Goal: Task Accomplishment & Management: Complete application form

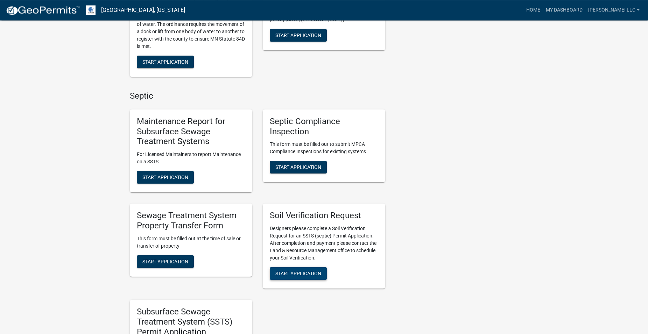
scroll to position [464, 0]
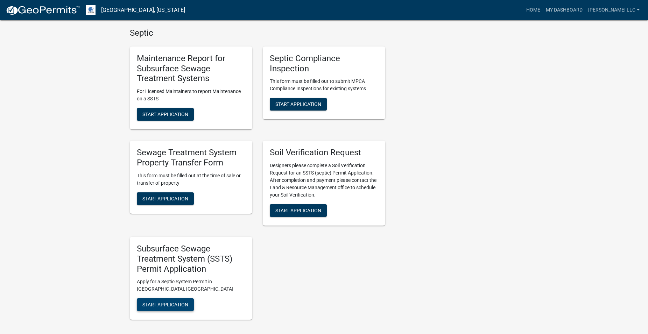
click at [175, 304] on span "Start Application" at bounding box center [165, 305] width 46 height 6
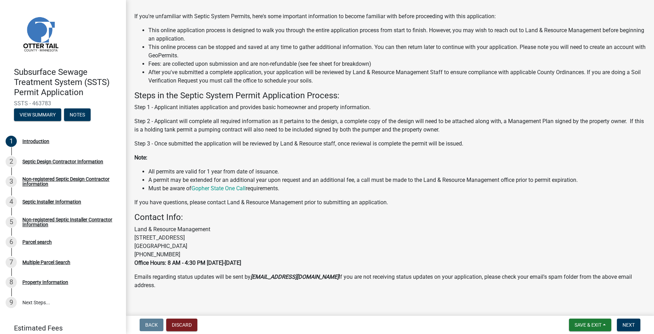
scroll to position [66, 0]
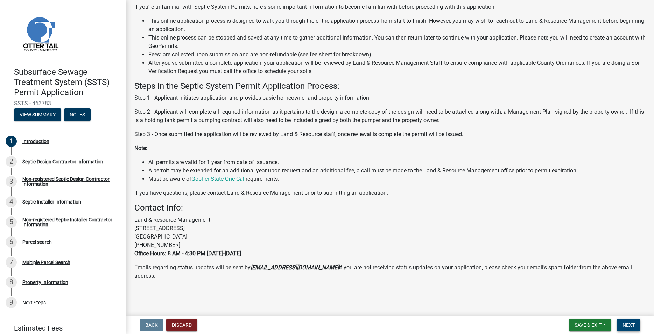
click at [631, 325] on span "Next" at bounding box center [628, 325] width 12 height 6
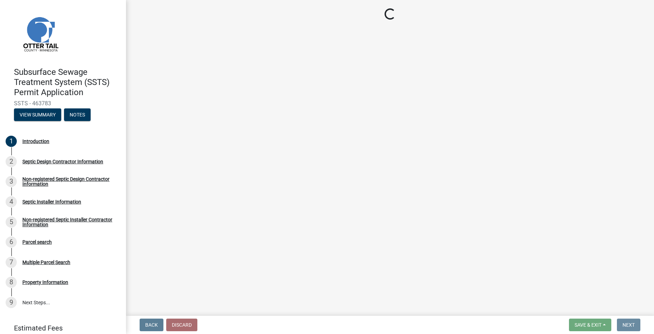
scroll to position [0, 0]
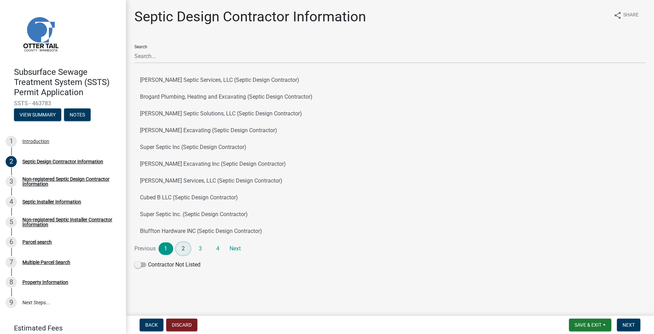
click at [183, 248] on link "2" at bounding box center [183, 248] width 15 height 13
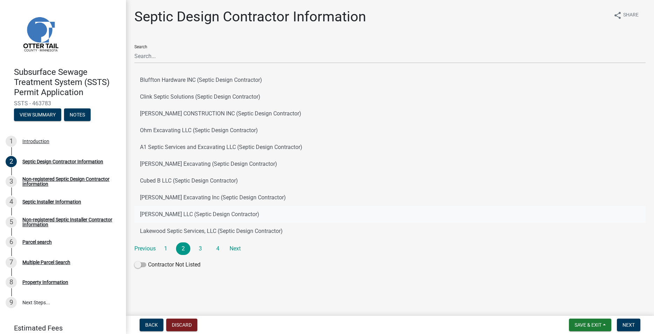
click at [181, 211] on button "[PERSON_NAME] LLC (Septic Design Contractor)" at bounding box center [389, 214] width 511 height 17
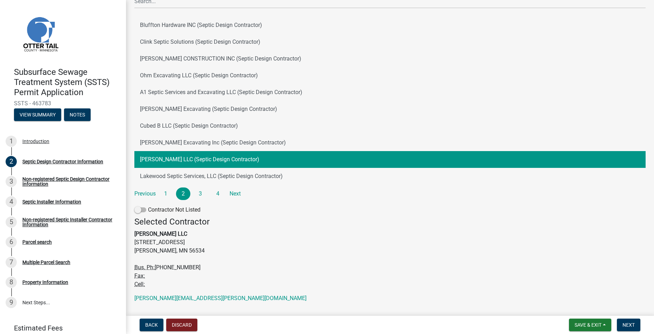
scroll to position [72, 0]
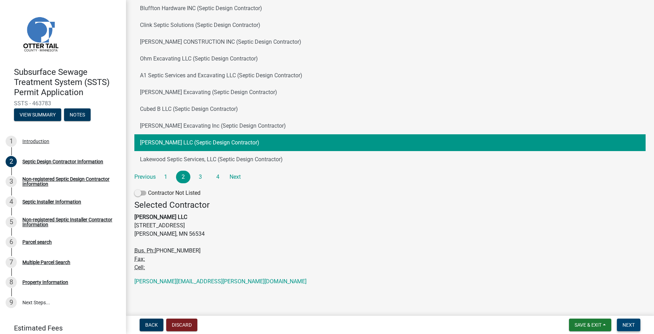
click at [634, 328] on span "Next" at bounding box center [628, 325] width 12 height 6
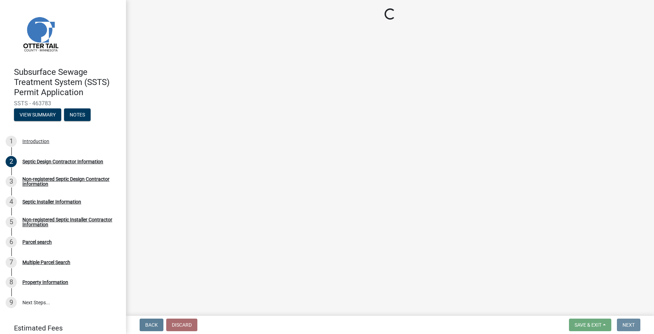
scroll to position [0, 0]
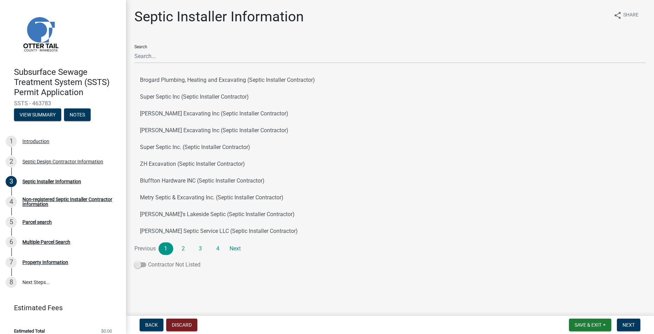
click at [141, 265] on span at bounding box center [140, 264] width 12 height 5
click at [148, 261] on input "Contractor Not Listed" at bounding box center [148, 261] width 0 height 0
click at [635, 327] on button "Next" at bounding box center [628, 325] width 23 height 13
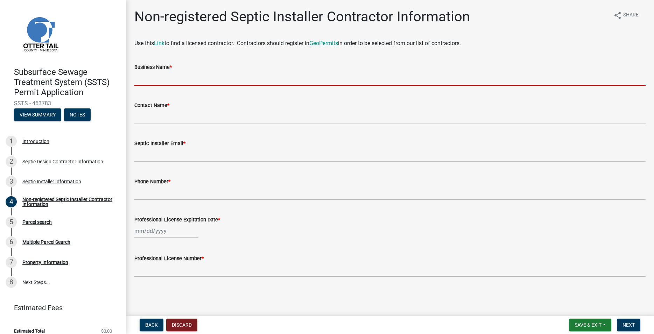
click at [160, 73] on input "Business Name *" at bounding box center [389, 78] width 511 height 14
click at [155, 77] on input "Business Name *" at bounding box center [389, 78] width 511 height 14
paste input "TP's Septic LLC"
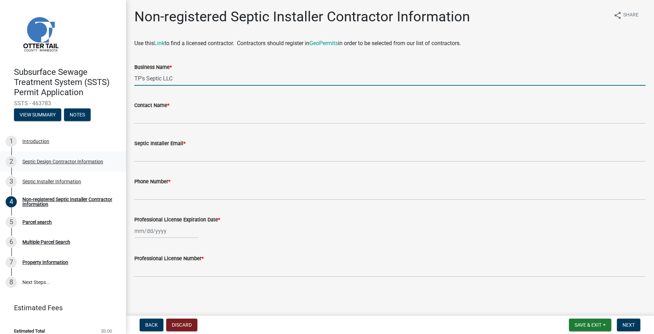
type input "TP's Septic LLC"
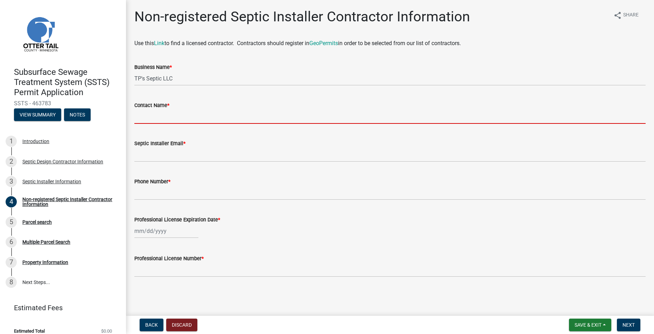
click at [141, 118] on input "Contact Name *" at bounding box center [389, 117] width 511 height 14
paste input "[PERSON_NAME]"
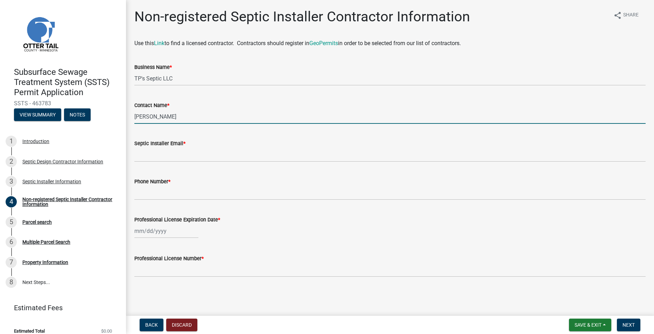
type input "[PERSON_NAME]"
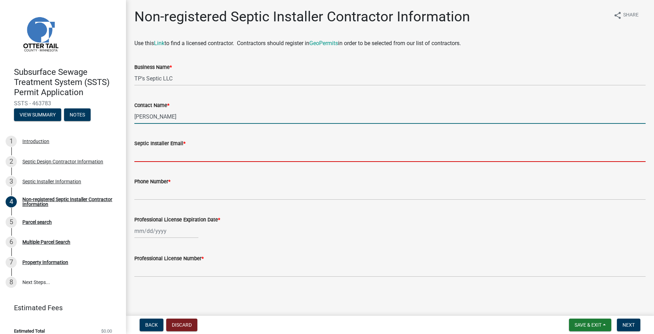
click at [160, 154] on input "Septic Installer Email *" at bounding box center [389, 155] width 511 height 14
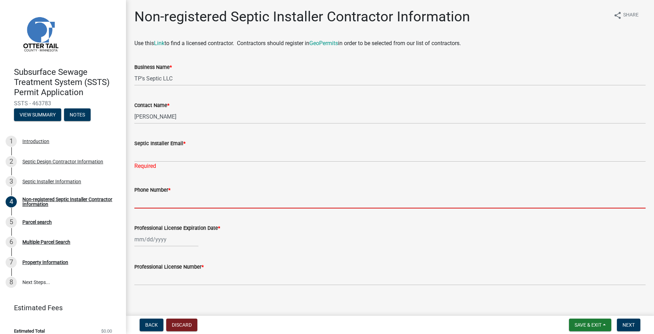
click at [159, 198] on input "Phone Number *" at bounding box center [389, 201] width 511 height 14
paste input "[PHONE_NUMBER]"
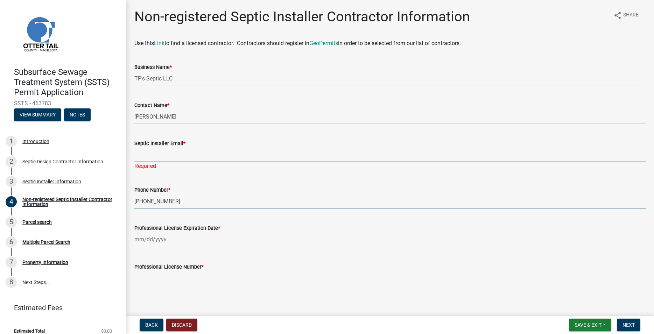
type input "[PHONE_NUMBER]"
click at [160, 239] on input "Professional License Expiration Date *" at bounding box center [166, 239] width 64 height 14
select select "8"
select select "2025"
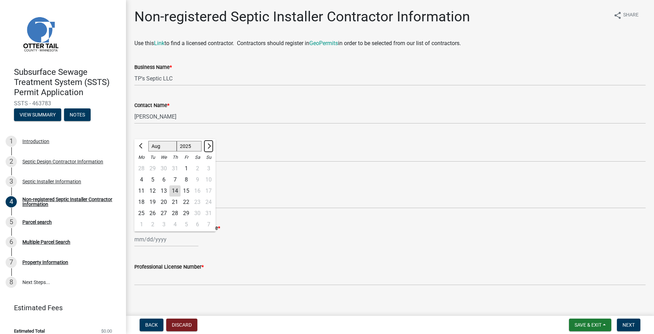
click at [207, 145] on span "Next month" at bounding box center [208, 145] width 5 height 5
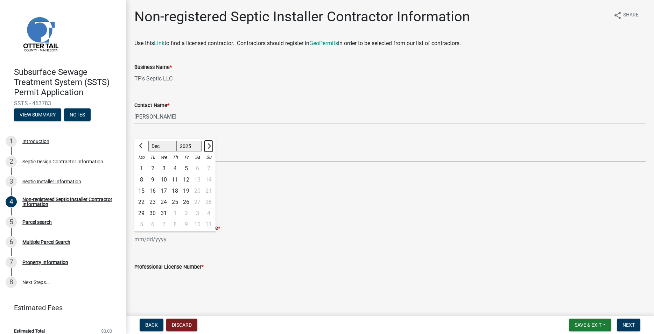
select select "1"
select select "2026"
click at [207, 147] on span "Next month" at bounding box center [208, 145] width 5 height 5
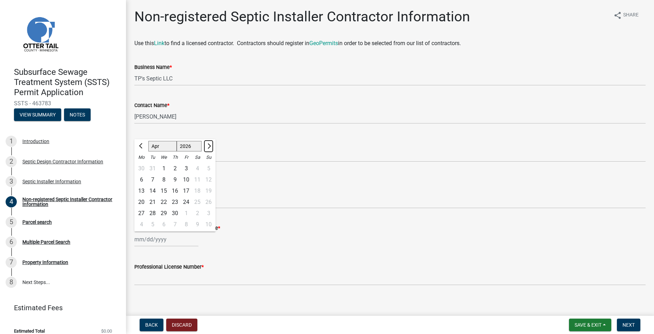
click at [207, 147] on span "Next month" at bounding box center [208, 145] width 5 height 5
select select "7"
click at [165, 170] on div "1" at bounding box center [163, 168] width 11 height 11
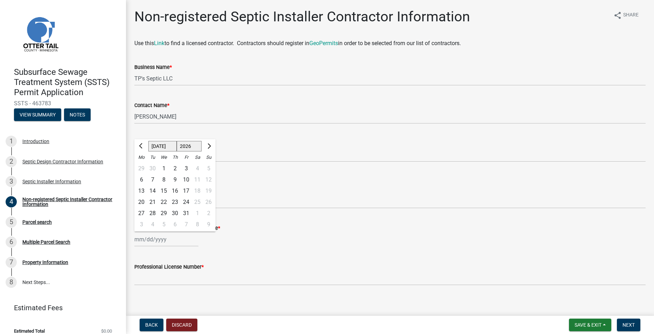
type input "[DATE]"
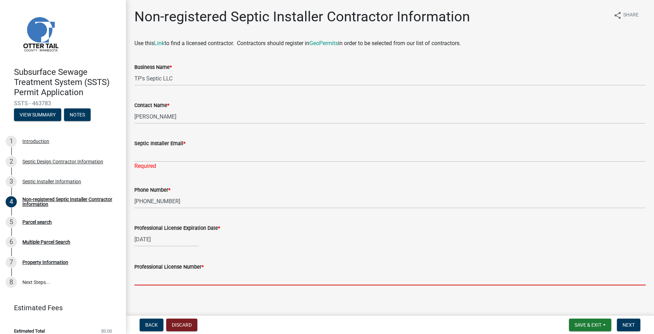
click at [141, 275] on input "Professional License Number *" at bounding box center [389, 278] width 511 height 14
paste input "L4313"
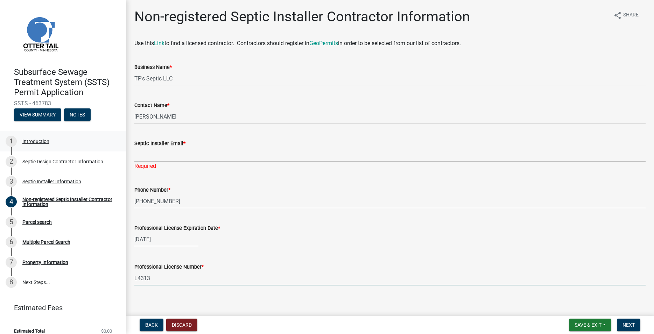
type input "L4313"
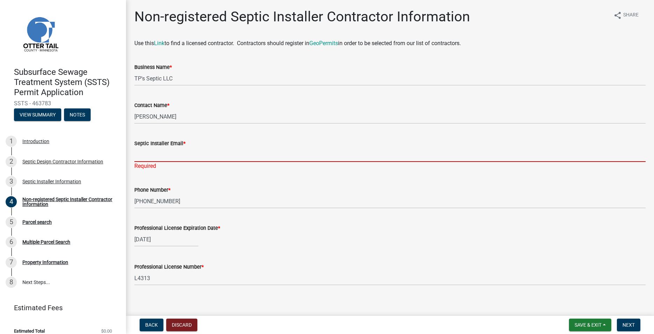
click at [146, 161] on input "Septic Installer Email *" at bounding box center [389, 155] width 511 height 14
paste input "[EMAIL_ADDRESS][DOMAIN_NAME]"
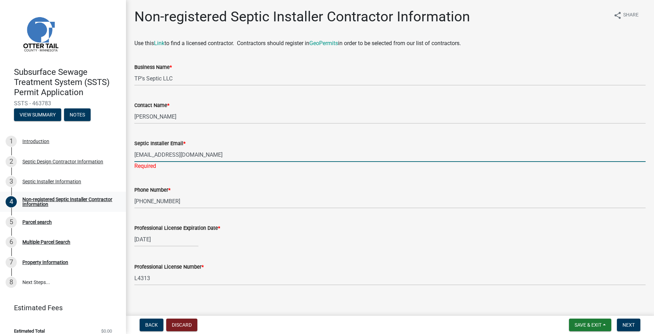
type input "[EMAIL_ADDRESS][DOMAIN_NAME]"
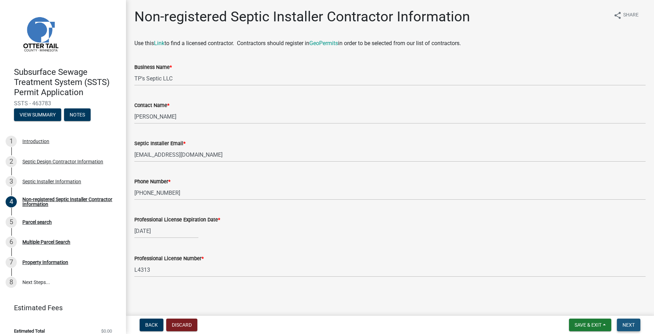
click at [625, 322] on button "Next" at bounding box center [628, 325] width 23 height 13
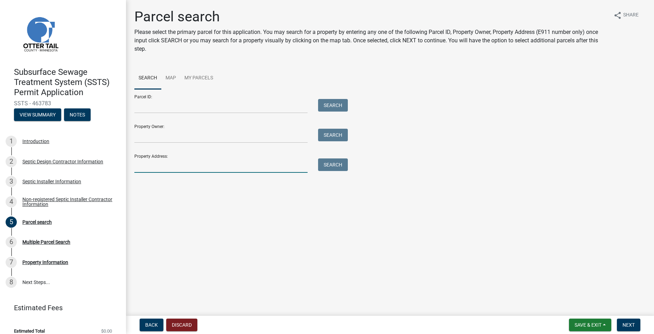
click at [156, 164] on input "Property Address:" at bounding box center [220, 165] width 173 height 14
type input "44290"
click at [332, 168] on button "Search" at bounding box center [333, 164] width 30 height 13
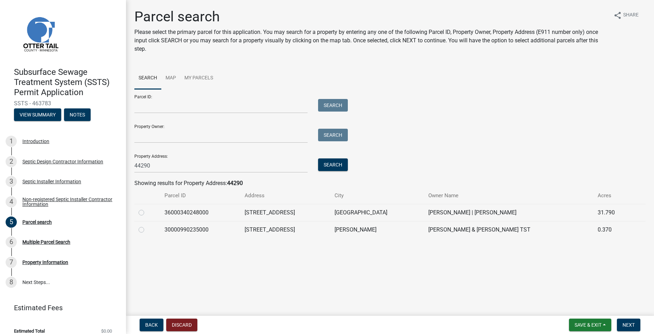
click at [147, 226] on label at bounding box center [147, 226] width 0 height 0
click at [147, 229] on input "radio" at bounding box center [149, 228] width 5 height 5
radio input "true"
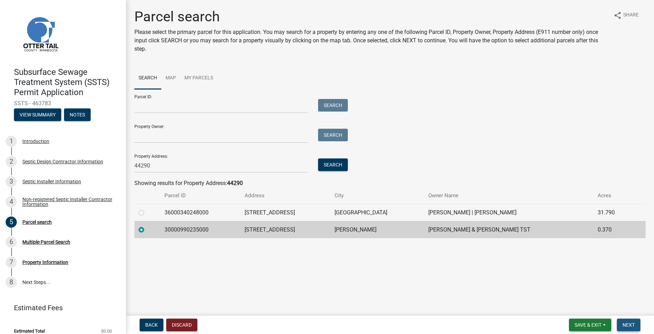
click at [628, 330] on button "Next" at bounding box center [628, 325] width 23 height 13
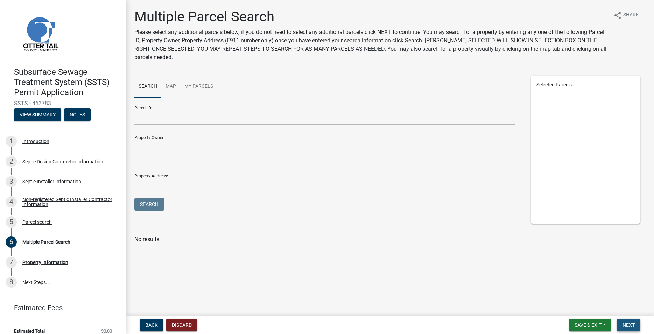
click at [629, 327] on span "Next" at bounding box center [628, 325] width 12 height 6
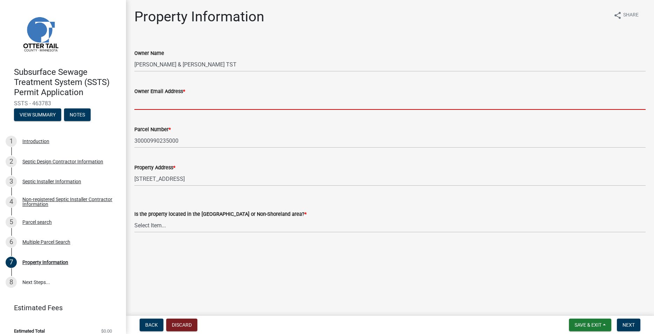
click at [185, 104] on input "Owner Email Address *" at bounding box center [389, 103] width 511 height 14
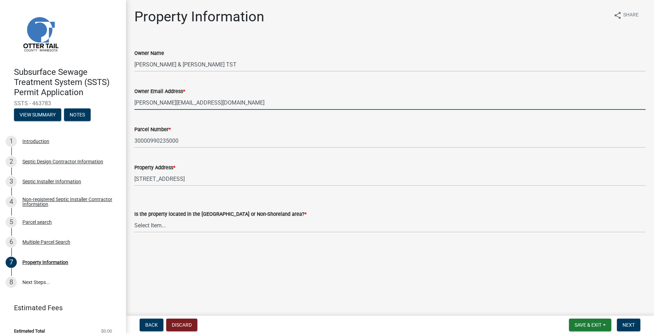
type input "[PERSON_NAME][EMAIL_ADDRESS][DOMAIN_NAME]"
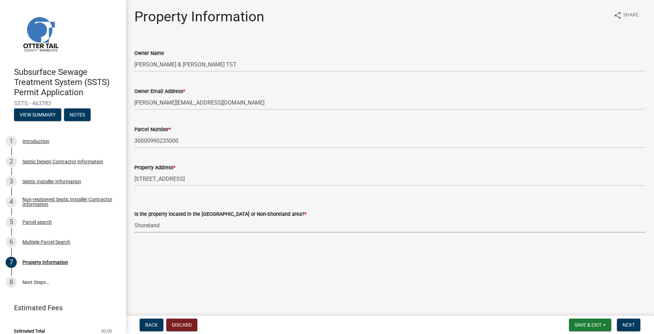
click option "Shoreland" at bounding box center [0, 0] width 0 height 0
select select "f91142e6-e911-469c-9754-896c7e7f9e05"
click at [633, 329] on button "Next" at bounding box center [628, 325] width 23 height 13
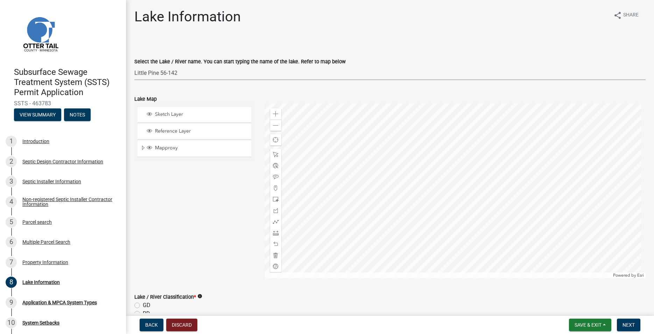
click option "Little Pine 56-142" at bounding box center [0, 0] width 0 height 0
select select "bebeee68-4fe0-4519-8d81-c2ce205cc4ba"
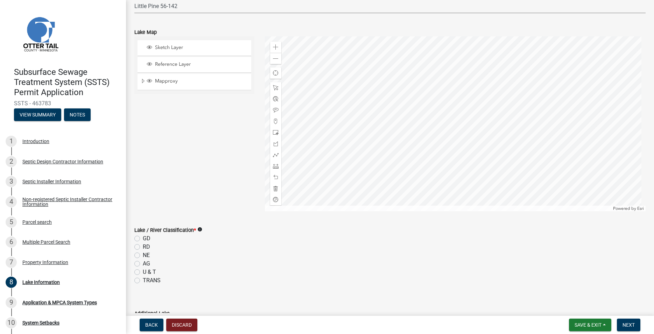
scroll to position [120, 0]
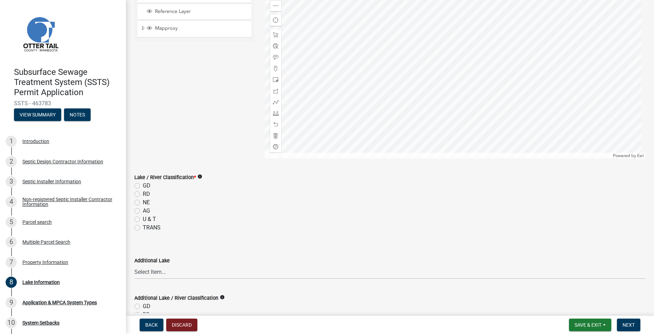
click at [143, 185] on label "GD" at bounding box center [147, 186] width 8 height 8
click at [143, 185] on input "GD" at bounding box center [145, 184] width 5 height 5
radio input "true"
click at [632, 323] on span "Next" at bounding box center [628, 325] width 12 height 6
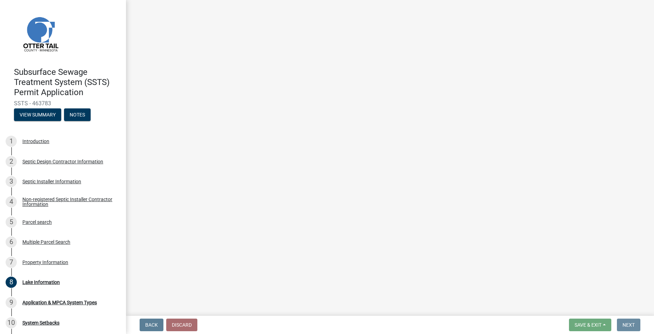
scroll to position [0, 0]
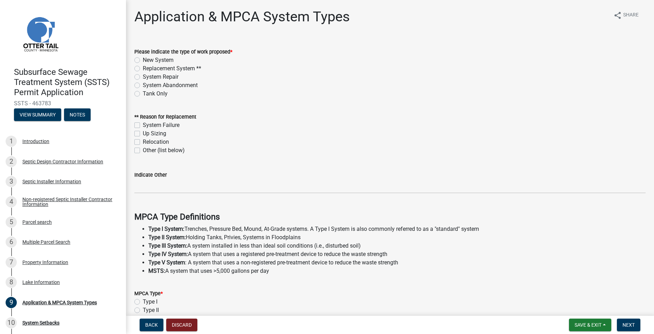
click at [143, 68] on label "Replacement System **" at bounding box center [172, 68] width 58 height 8
click at [143, 68] on input "Replacement System **" at bounding box center [145, 66] width 5 height 5
radio input "true"
click at [143, 126] on label "System Failure" at bounding box center [161, 125] width 37 height 8
click at [143, 126] on input "System Failure" at bounding box center [145, 123] width 5 height 5
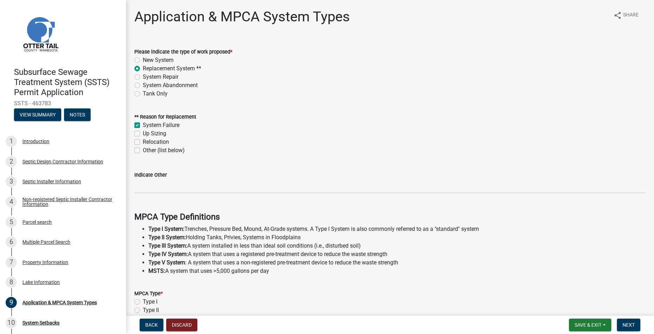
checkbox input "true"
checkbox input "false"
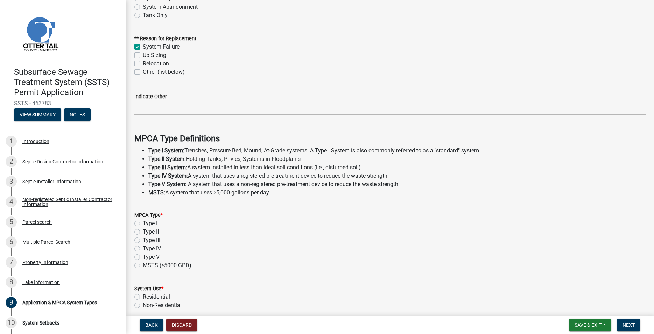
scroll to position [80, 0]
click at [143, 232] on label "Type II" at bounding box center [151, 230] width 16 height 8
click at [143, 231] on input "Type II" at bounding box center [145, 228] width 5 height 5
radio input "true"
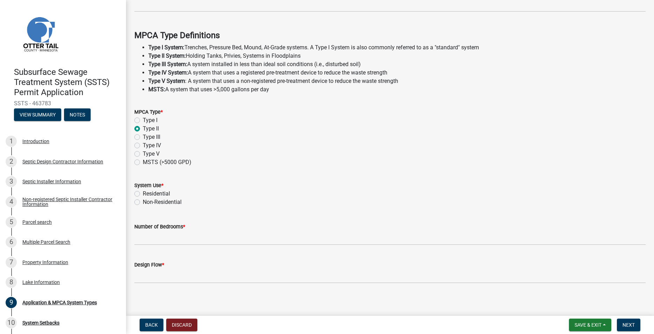
scroll to position [186, 0]
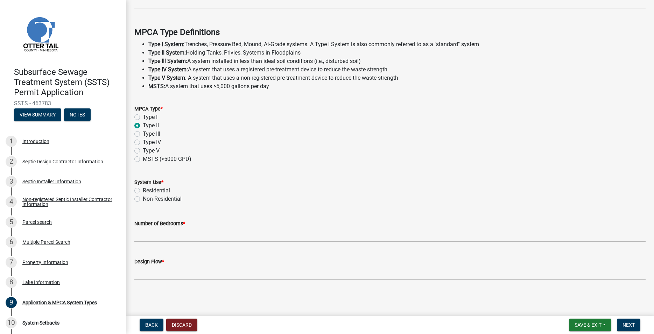
click at [143, 192] on label "Residential" at bounding box center [156, 190] width 27 height 8
click at [143, 191] on input "Residential" at bounding box center [145, 188] width 5 height 5
radio input "true"
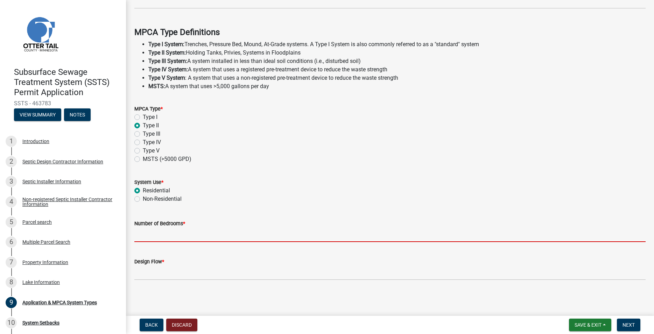
click at [148, 231] on input "Number of Bedrooms *" at bounding box center [389, 235] width 511 height 14
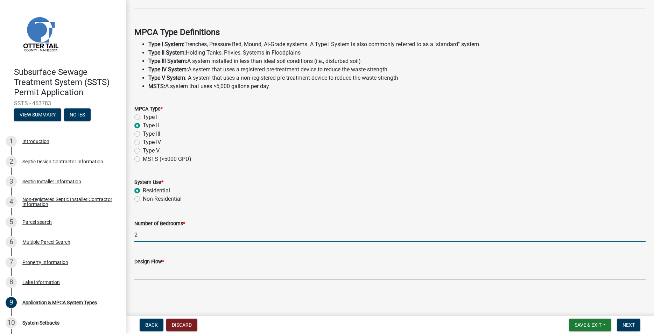
type input "2"
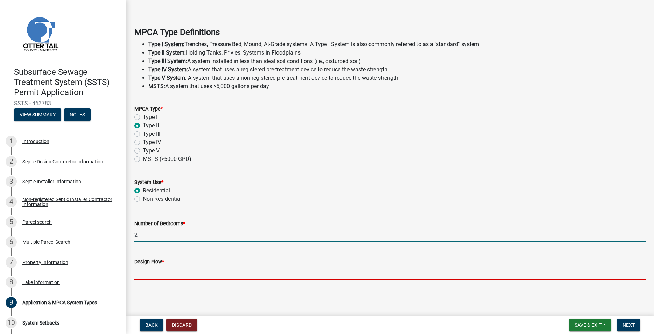
click at [154, 273] on input "Design Flow *" at bounding box center [389, 273] width 511 height 14
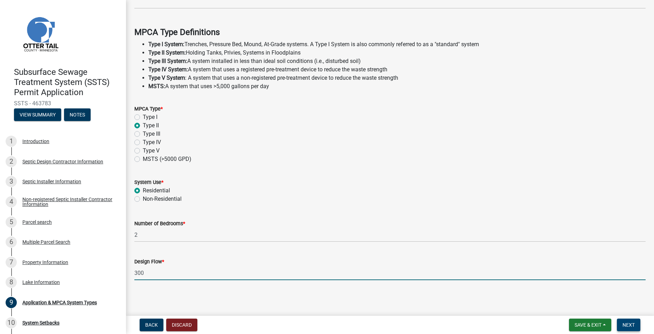
type input "300"
click at [635, 326] on button "Next" at bounding box center [628, 325] width 23 height 13
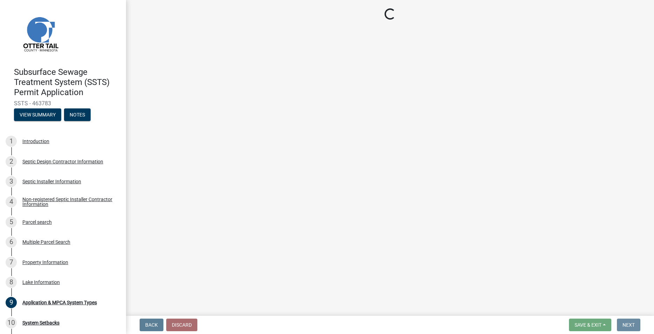
scroll to position [0, 0]
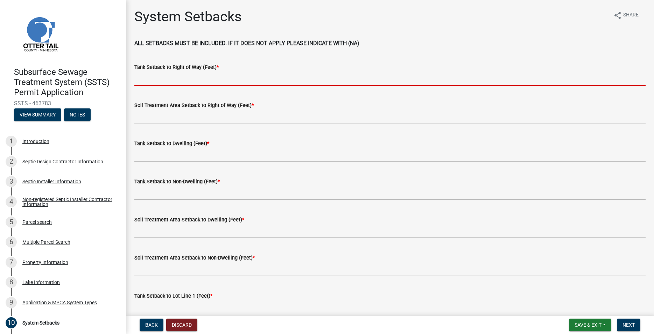
click at [195, 78] on input "Tank Setback to Right of Way (Feet) *" at bounding box center [389, 78] width 511 height 14
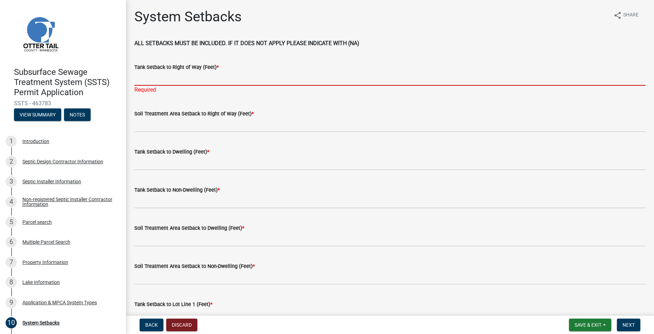
click at [157, 77] on input "Tank Setback to Right of Way (Feet) *" at bounding box center [389, 78] width 511 height 14
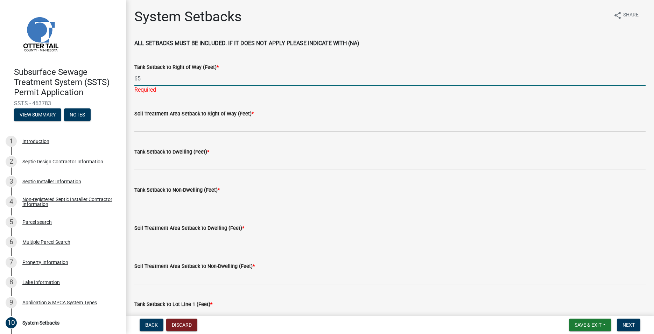
type input "65"
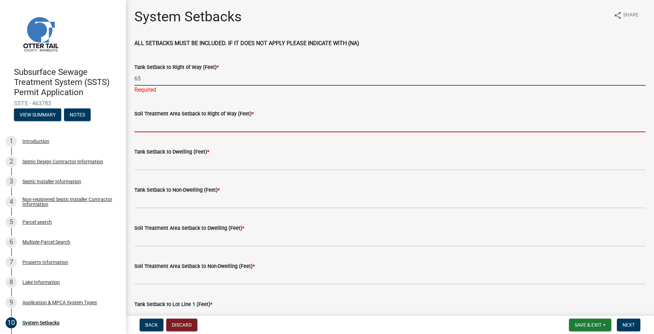
click at [161, 123] on input "Soil Treatment Area Setback to Right of Way (Feet) *" at bounding box center [389, 125] width 511 height 14
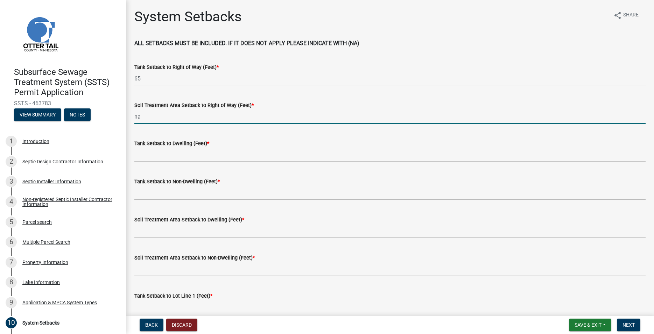
type input "na"
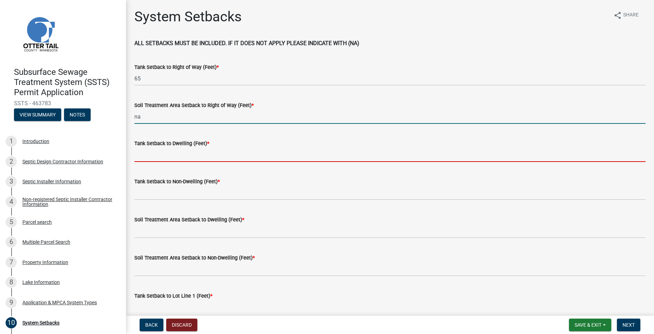
click at [161, 150] on input "Tank Setback to Dwelling (Feet) *" at bounding box center [389, 155] width 511 height 14
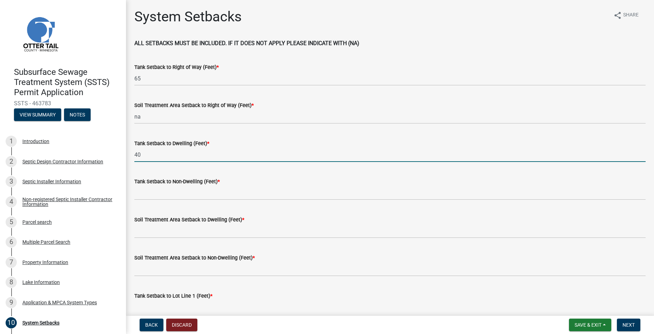
type input "40"
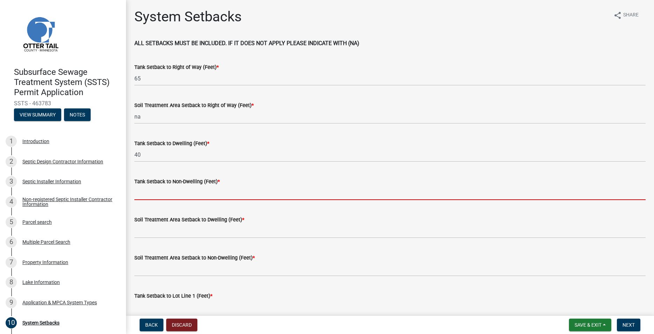
click at [163, 188] on input "Tank Setback to Non-Dwelling (Feet) *" at bounding box center [389, 193] width 511 height 14
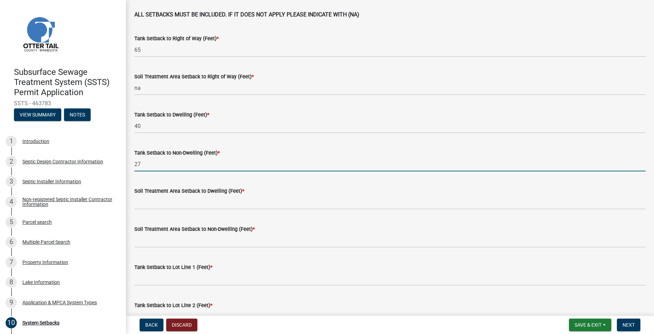
scroll to position [40, 0]
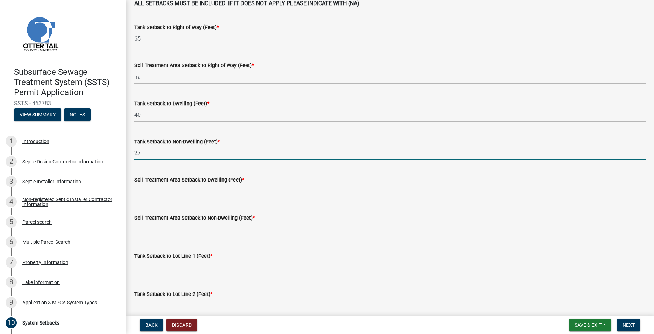
type input "27"
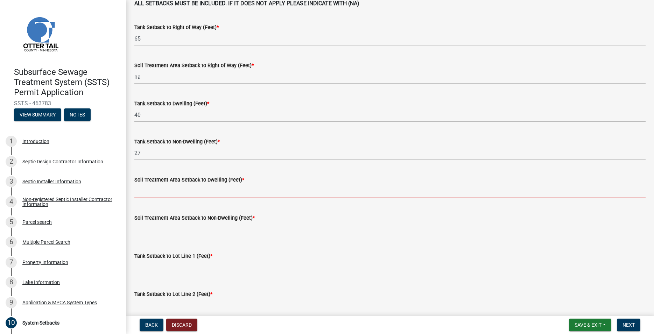
click at [159, 195] on input "Soil Treatment Area Setback to Dwelling (Feet) *" at bounding box center [389, 191] width 511 height 14
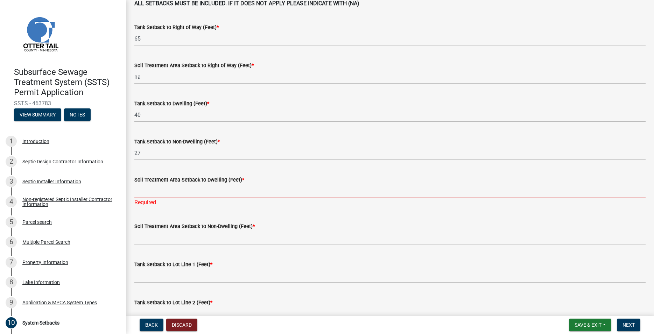
click at [157, 196] on input "Soil Treatment Area Setback to Dwelling (Feet) *" at bounding box center [389, 191] width 511 height 14
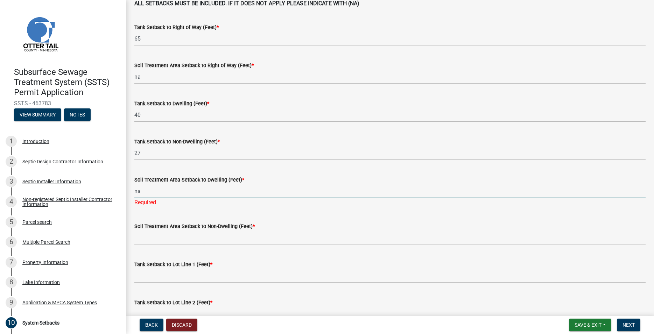
type input "na"
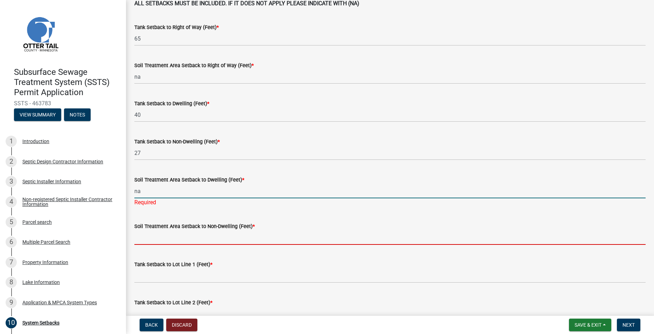
click at [148, 235] on input "Soil Treatment Area Setback to Non-Dwelling (Feet) *" at bounding box center [389, 238] width 511 height 14
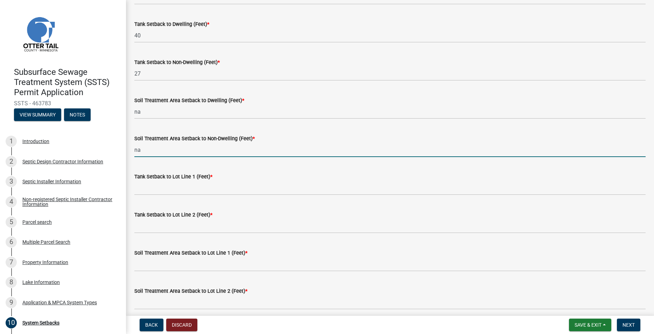
scroll to position [120, 0]
type input "na"
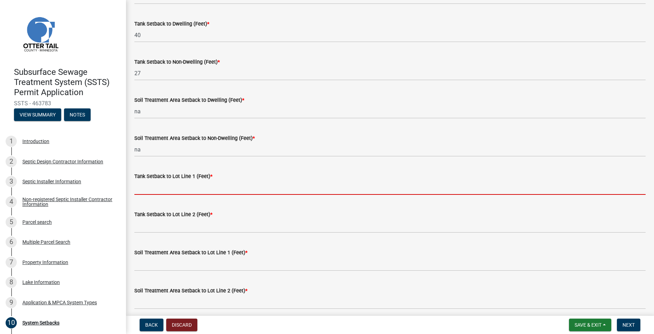
click at [146, 186] on input "Tank Setback to Lot Line 1 (Feet) *" at bounding box center [389, 188] width 511 height 14
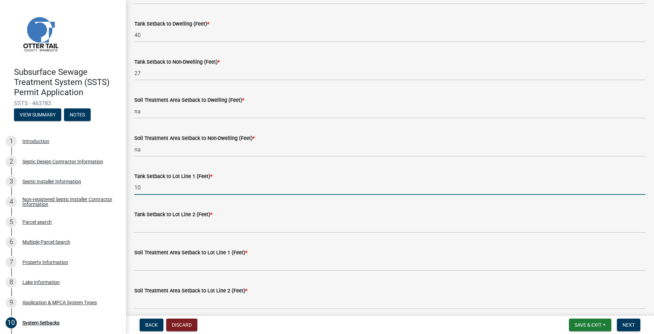
type input "10"
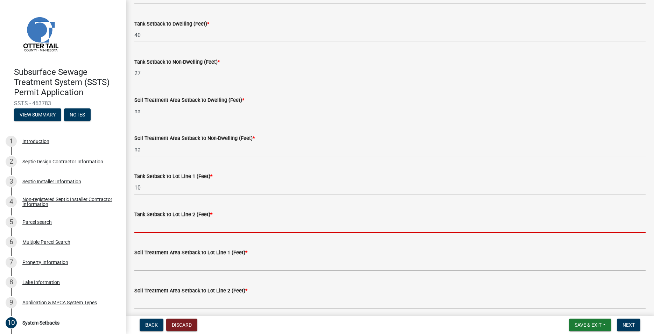
click at [145, 226] on input "Tank Setback to Lot Line 2 (Feet) *" at bounding box center [389, 226] width 511 height 14
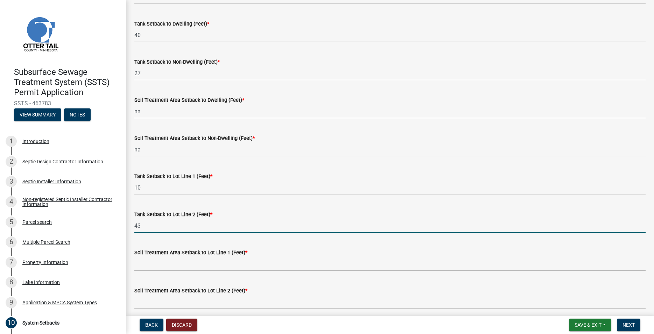
type input "43"
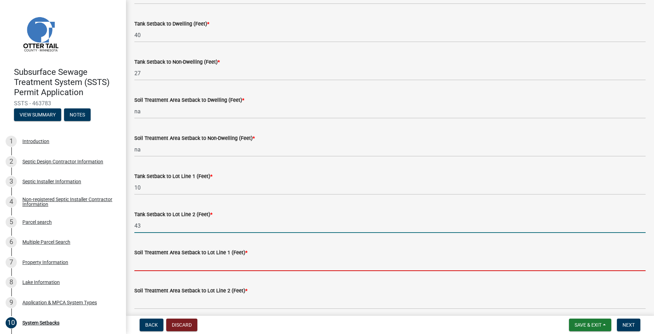
click at [149, 259] on input "Soil Treatment Area Setback to Lot Line 1 (Feet) *" at bounding box center [389, 264] width 511 height 14
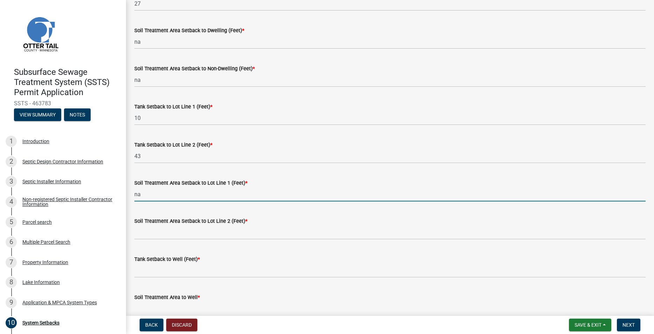
scroll to position [239, 0]
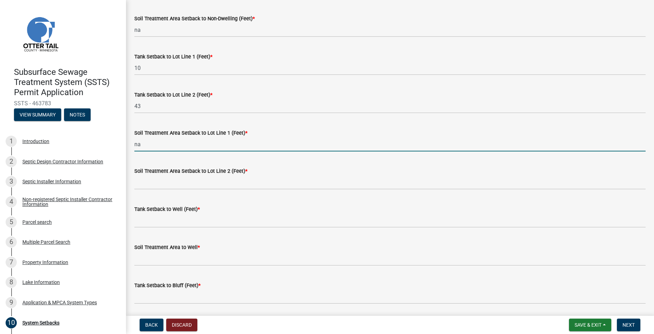
type input "na"
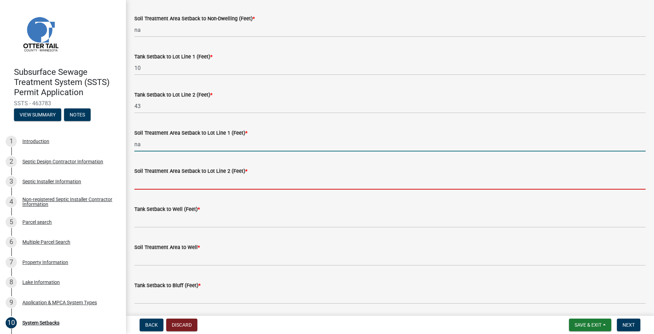
click at [141, 184] on input "Soil Treatment Area Setback to Lot Line 2 (Feet) *" at bounding box center [389, 182] width 511 height 14
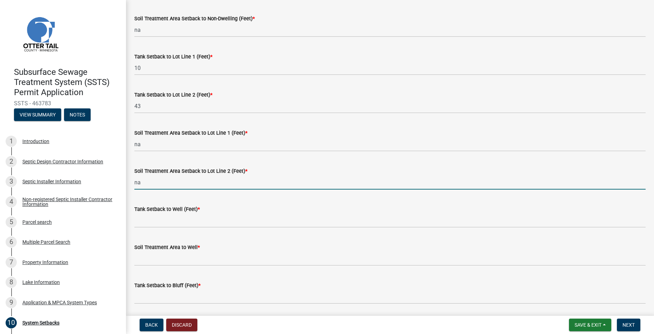
type input "na"
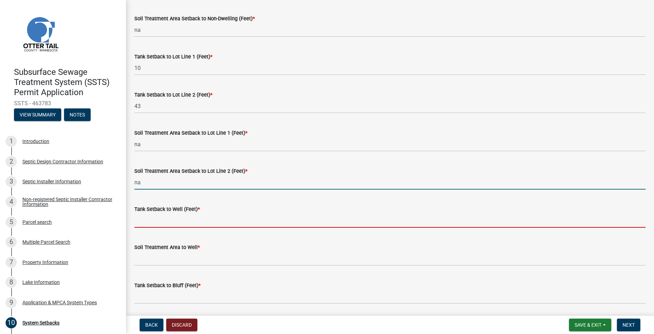
click at [146, 222] on input "Tank Setback to Well (Feet) *" at bounding box center [389, 220] width 511 height 14
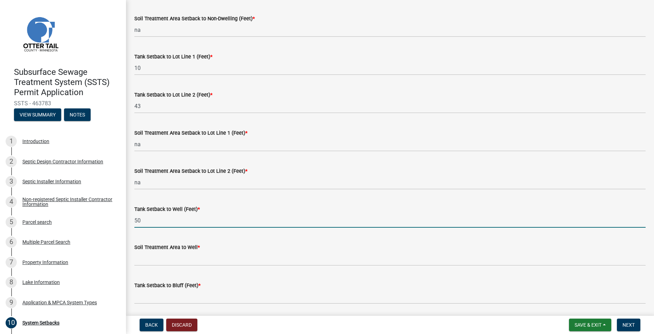
type input "50"
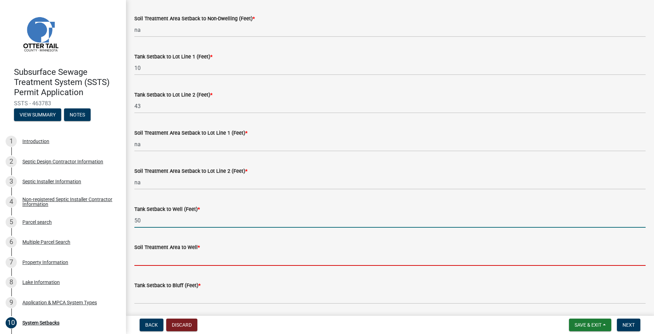
click at [149, 260] on input "Soil Treatment Area to Well *" at bounding box center [389, 259] width 511 height 14
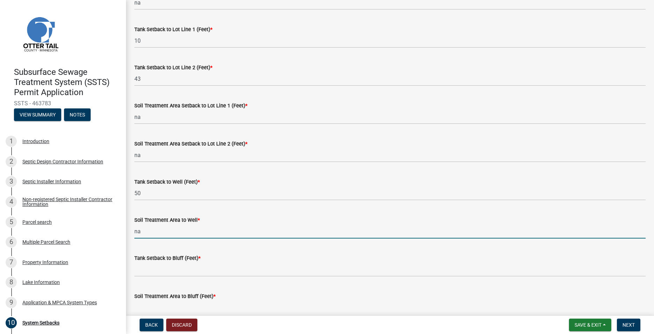
scroll to position [279, 0]
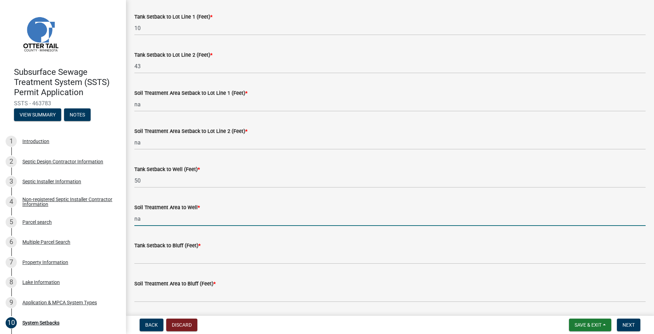
type input "na"
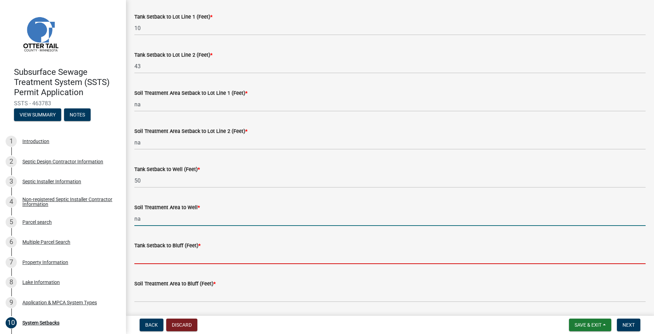
click at [156, 264] on input "Tank Setback to Bluff (Feet) *" at bounding box center [389, 257] width 511 height 14
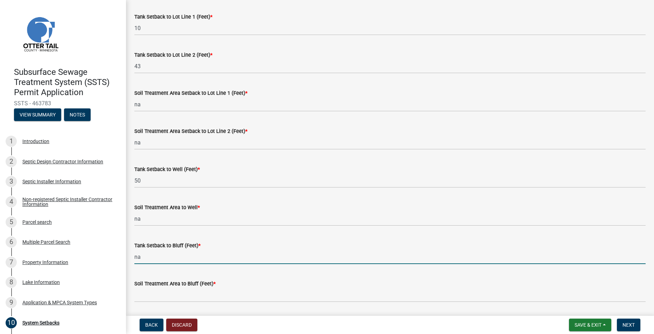
type input "na"
click at [151, 290] on form "Soil Treatment Area to Bluff (Feet) *" at bounding box center [389, 291] width 511 height 23
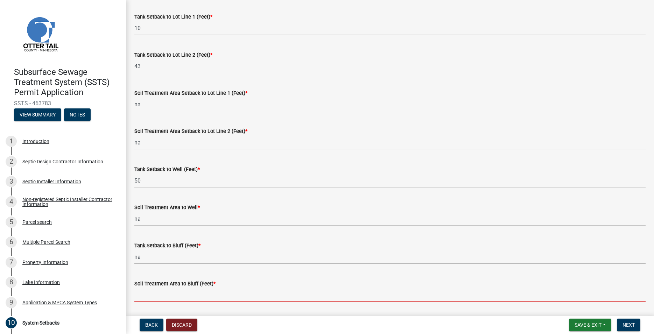
click at [151, 293] on input "Soil Treatment Area to Bluff (Feet) *" at bounding box center [389, 295] width 511 height 14
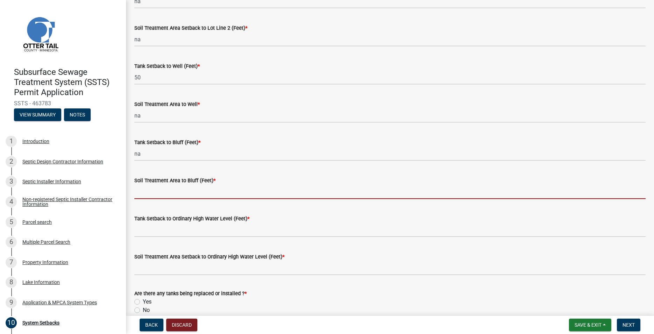
scroll to position [399, 0]
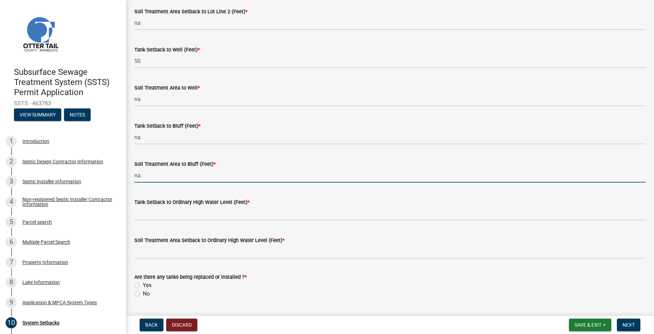
type input "na"
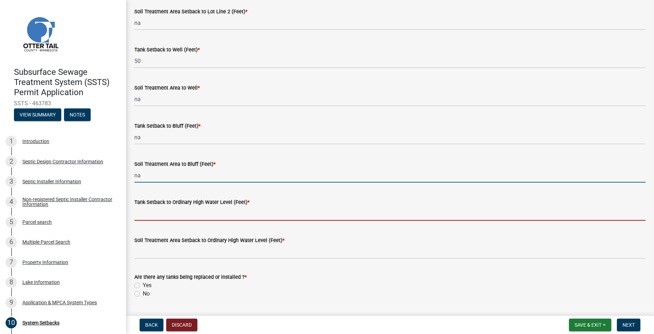
click at [142, 217] on input "Tank Setback to Ordinary High Water Level (Feet) *" at bounding box center [389, 213] width 511 height 14
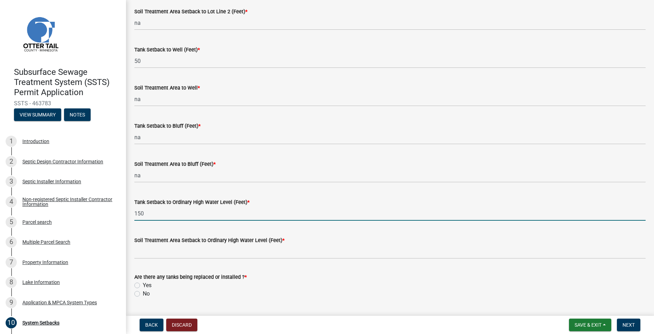
type input "150"
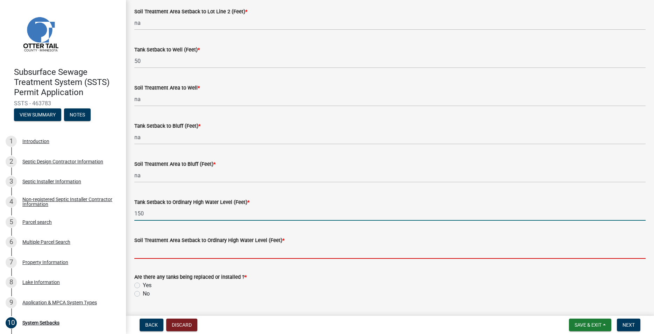
click at [144, 256] on input "Soil Treatment Area Setback to Ordinary High Water Level (Feet) *" at bounding box center [389, 252] width 511 height 14
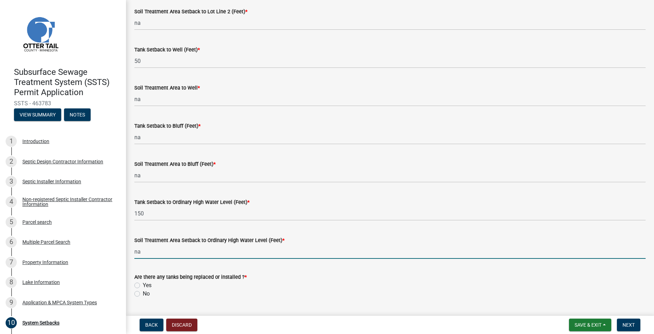
scroll to position [417, 0]
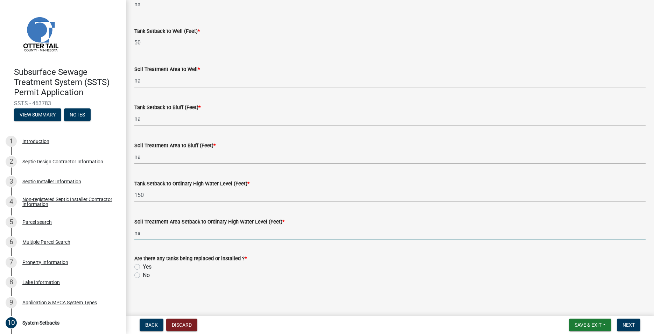
type input "na"
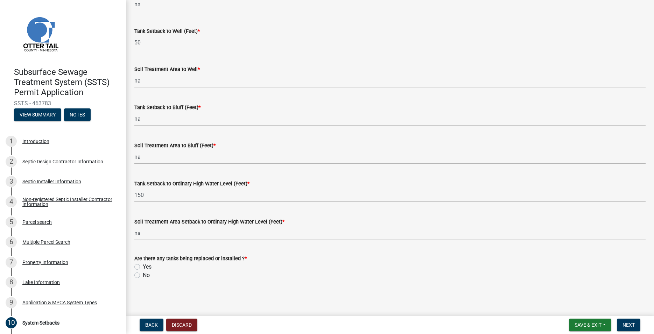
click at [143, 267] on label "Yes" at bounding box center [147, 267] width 9 height 8
click at [143, 267] on input "Yes" at bounding box center [145, 265] width 5 height 5
radio input "true"
click at [627, 324] on span "Next" at bounding box center [628, 325] width 12 height 6
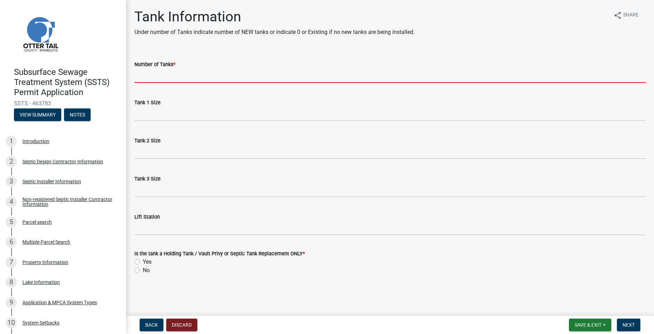
click at [168, 70] on input "Number of Tanks *" at bounding box center [389, 76] width 511 height 14
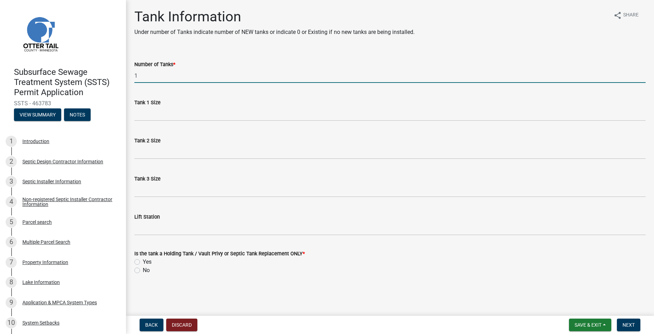
type input "1"
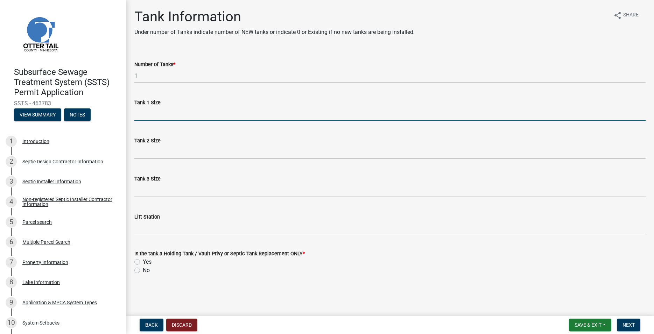
click at [167, 113] on input "Tank 1 Size" at bounding box center [389, 114] width 511 height 14
type input "1500 low pro"
click at [143, 263] on label "Yes" at bounding box center [147, 262] width 9 height 8
click at [143, 262] on input "Yes" at bounding box center [145, 260] width 5 height 5
radio input "true"
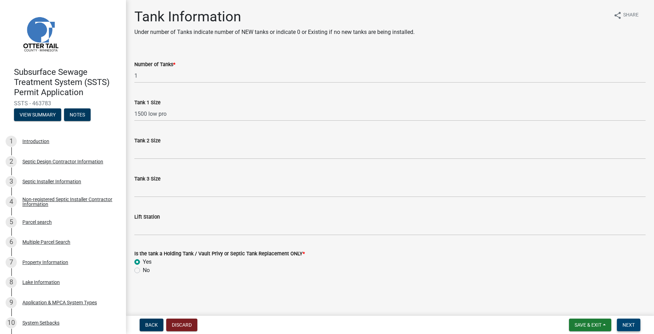
click at [630, 323] on span "Next" at bounding box center [628, 325] width 12 height 6
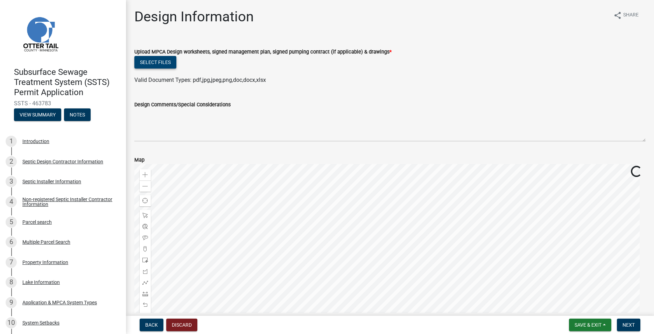
click at [167, 65] on button "Select files" at bounding box center [155, 62] width 42 height 13
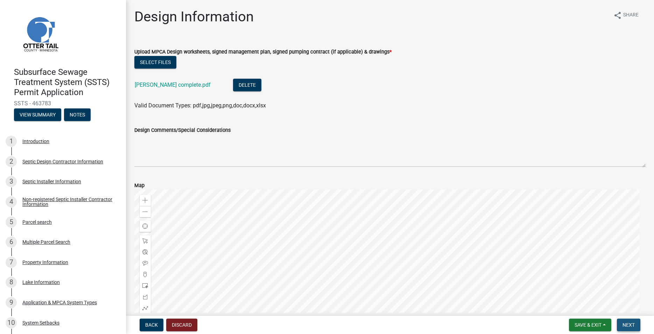
click at [629, 324] on span "Next" at bounding box center [628, 325] width 12 height 6
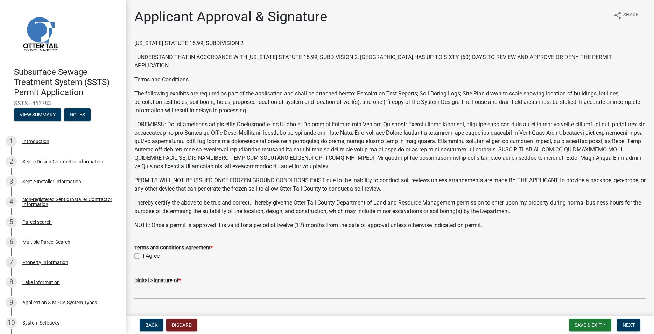
click at [143, 256] on label "I Agree" at bounding box center [151, 256] width 17 height 8
click at [137, 259] on div "I Agree" at bounding box center [389, 256] width 511 height 8
click at [143, 255] on label "I Agree" at bounding box center [151, 256] width 17 height 8
click at [143, 255] on input "I Agree" at bounding box center [145, 254] width 5 height 5
checkbox input "true"
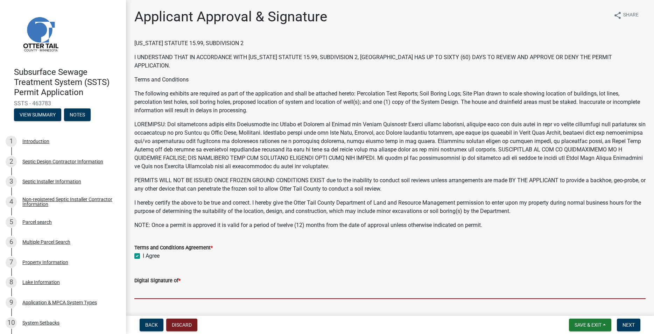
click at [149, 294] on input "Digital Signature of *" at bounding box center [389, 292] width 511 height 14
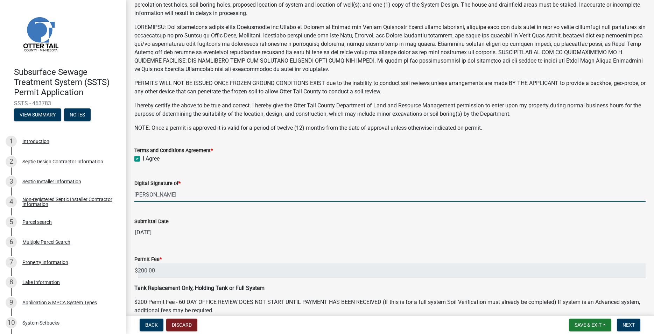
scroll to position [132, 0]
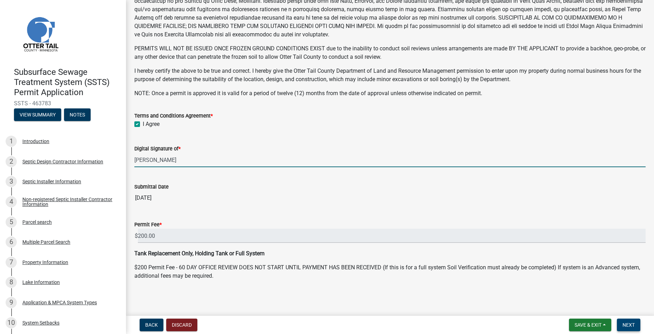
type input "[PERSON_NAME]"
click at [632, 330] on button "Next" at bounding box center [628, 325] width 23 height 13
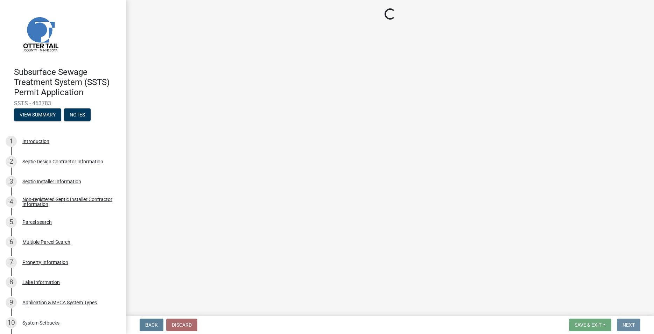
scroll to position [0, 0]
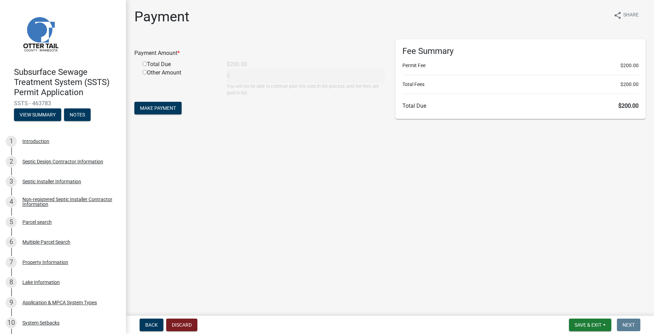
click at [140, 62] on div "Total Due" at bounding box center [179, 64] width 84 height 8
click at [146, 65] on input "radio" at bounding box center [144, 64] width 5 height 5
radio input "true"
type input "200"
click at [168, 110] on span "Make Payment" at bounding box center [158, 108] width 36 height 6
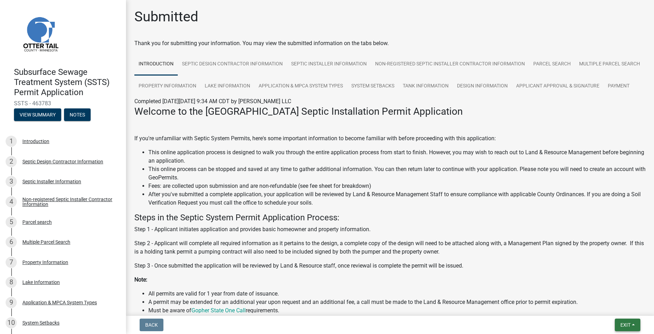
click at [616, 324] on button "Exit" at bounding box center [628, 325] width 26 height 13
click at [614, 313] on button "Save & Exit" at bounding box center [612, 306] width 56 height 17
